Goal: Use online tool/utility

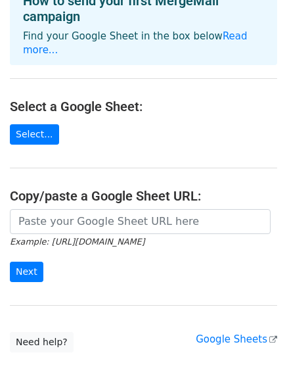
scroll to position [84, 0]
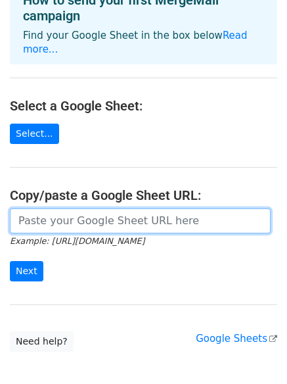
click at [114, 212] on input "url" at bounding box center [140, 220] width 261 height 25
paste input "[URL][DOMAIN_NAME]"
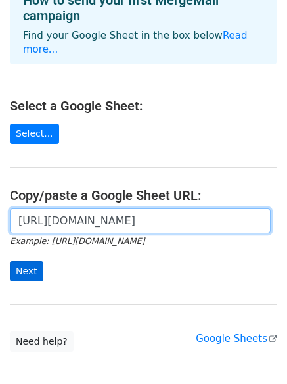
type input "[URL][DOMAIN_NAME]"
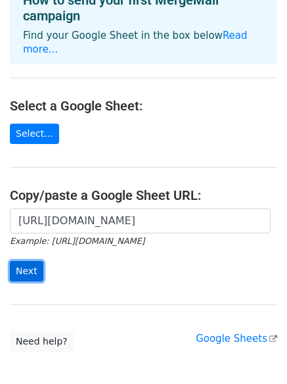
click at [28, 264] on input "Next" at bounding box center [27, 271] width 34 height 20
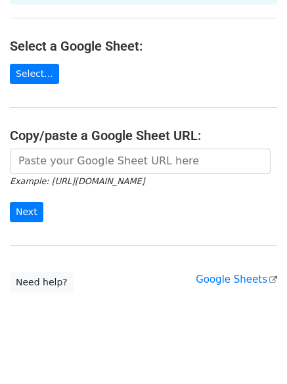
scroll to position [168, 0]
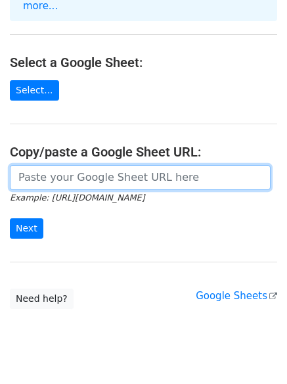
click at [97, 172] on input "url" at bounding box center [140, 177] width 261 height 25
paste input "[URL][DOMAIN_NAME]"
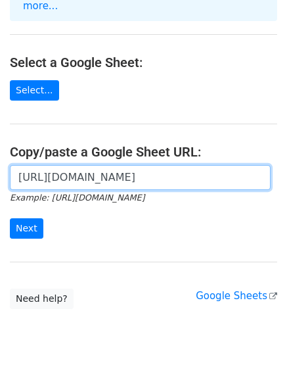
scroll to position [0, 275]
type input "[URL][DOMAIN_NAME]"
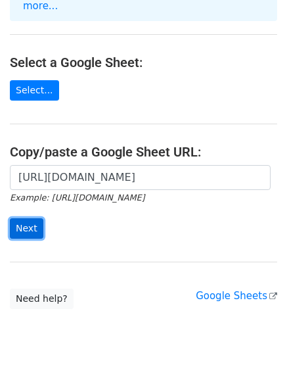
click at [30, 218] on input "Next" at bounding box center [27, 228] width 34 height 20
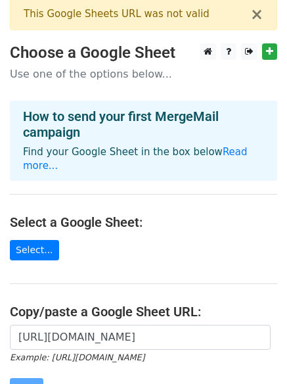
scroll to position [0, 0]
